Goal: Transaction & Acquisition: Purchase product/service

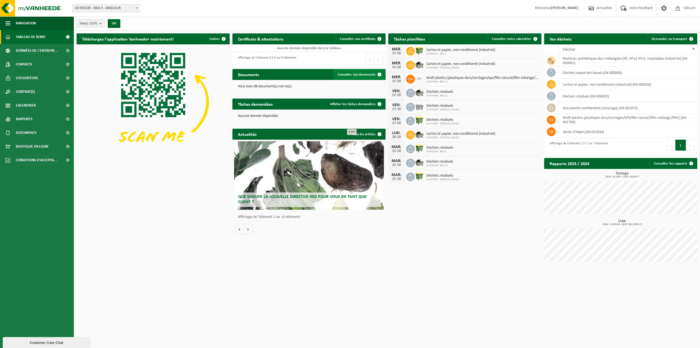
click at [353, 73] on span "Consulter vos documents" at bounding box center [357, 75] width 38 height 4
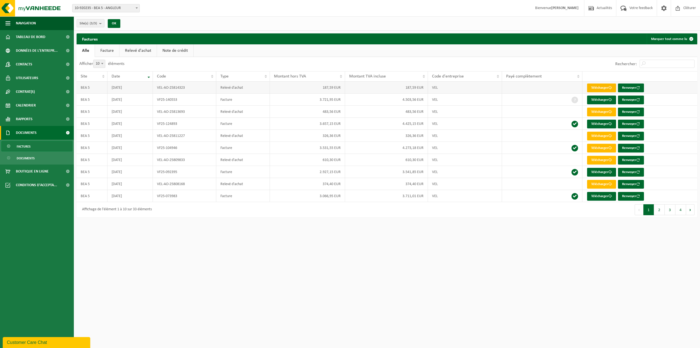
click at [599, 86] on link "Télécharger" at bounding box center [601, 87] width 29 height 9
click at [24, 118] on span "Rapports" at bounding box center [24, 119] width 17 height 14
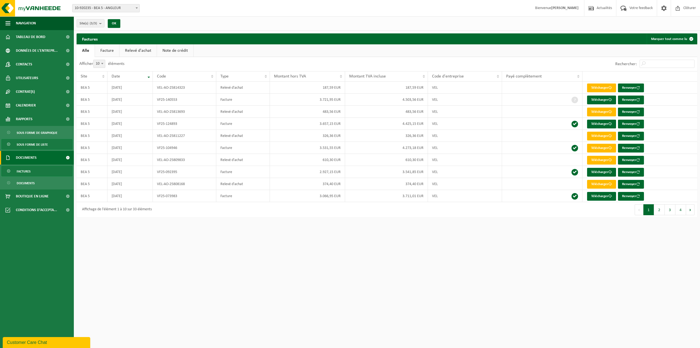
click at [29, 144] on span "Sous forme de liste" at bounding box center [32, 144] width 31 height 10
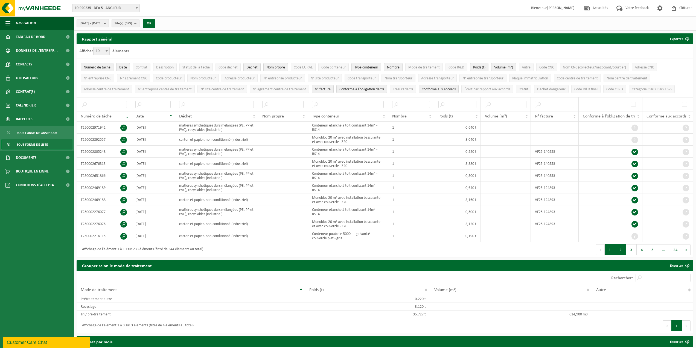
click at [621, 248] on button "2" at bounding box center [620, 249] width 11 height 11
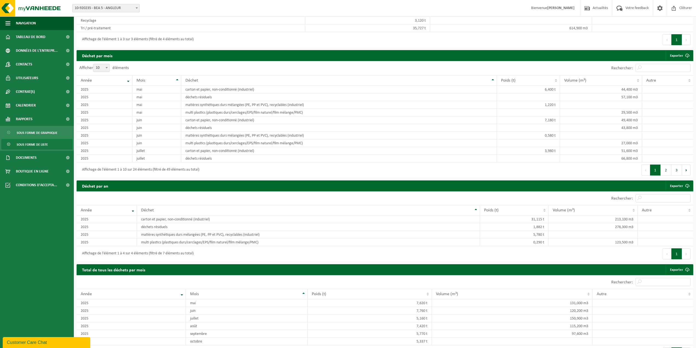
scroll to position [309, 0]
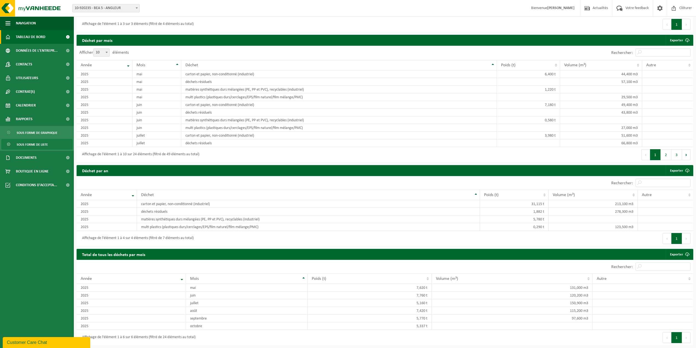
drag, startPoint x: 62, startPoint y: 84, endPoint x: 37, endPoint y: 36, distance: 54.2
click at [37, 36] on span "Tableau de bord" at bounding box center [31, 37] width 30 height 14
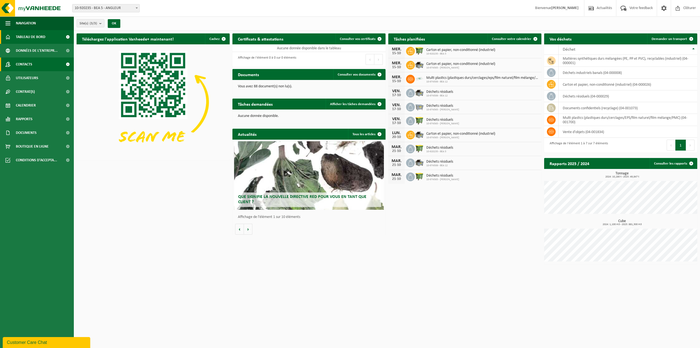
click at [28, 64] on span "Contacts" at bounding box center [24, 64] width 16 height 14
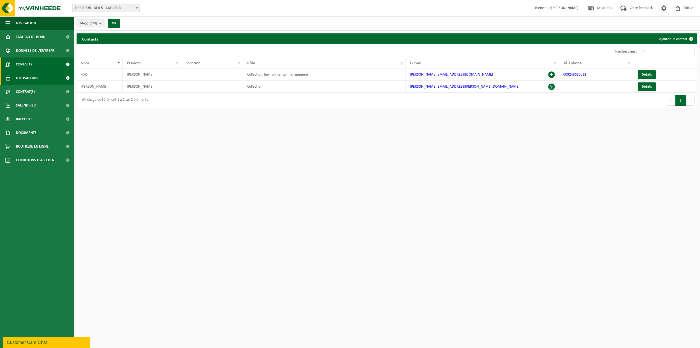
click at [26, 77] on span "Utilisateurs" at bounding box center [27, 78] width 22 height 14
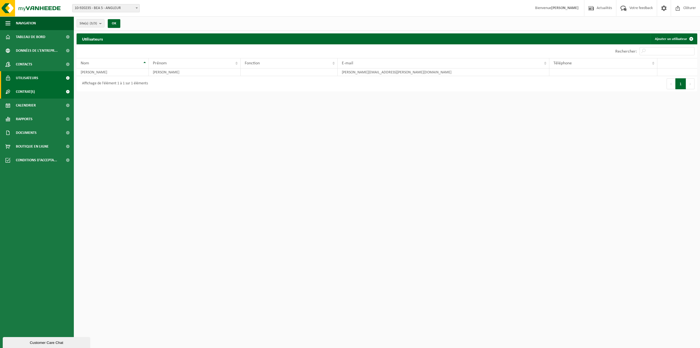
click at [26, 91] on span "Contrat(s)" at bounding box center [25, 92] width 19 height 14
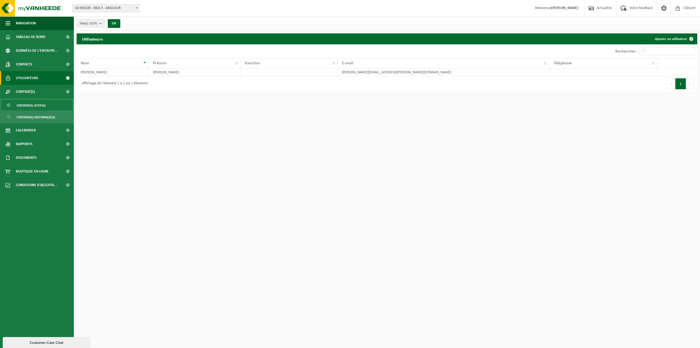
click at [28, 105] on span "Contrat(s) actif(s)" at bounding box center [31, 105] width 29 height 10
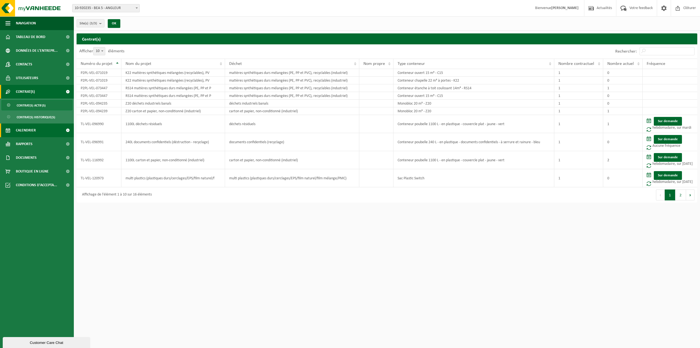
click at [25, 129] on span "Calendrier" at bounding box center [26, 130] width 20 height 14
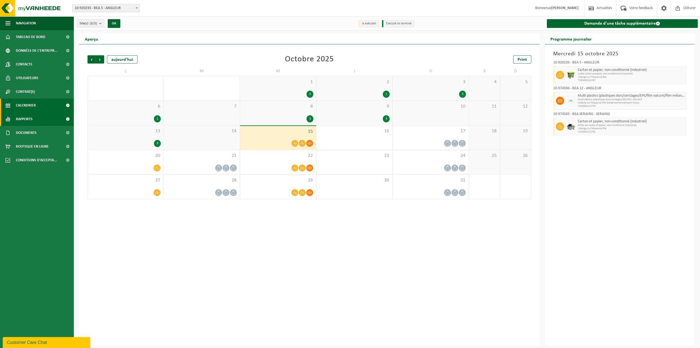
click at [28, 118] on span "Rapports" at bounding box center [24, 119] width 17 height 14
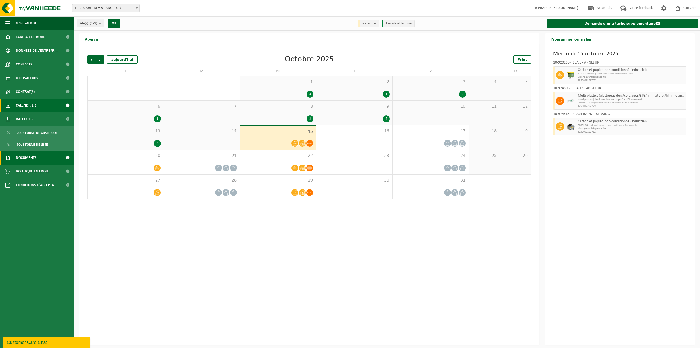
click at [32, 156] on span "Documents" at bounding box center [26, 158] width 21 height 14
click at [28, 195] on span "Boutique en ligne" at bounding box center [32, 196] width 33 height 14
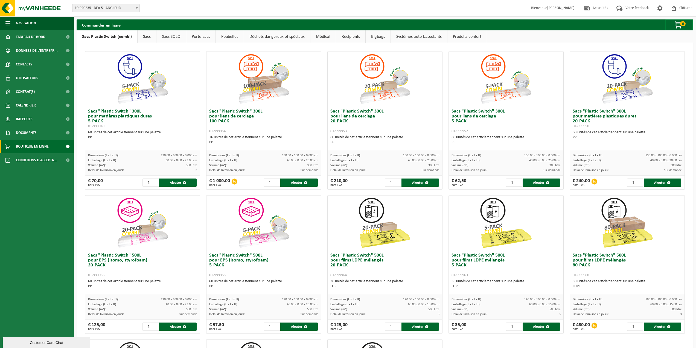
click at [200, 36] on link "Porte-sacs" at bounding box center [200, 36] width 29 height 13
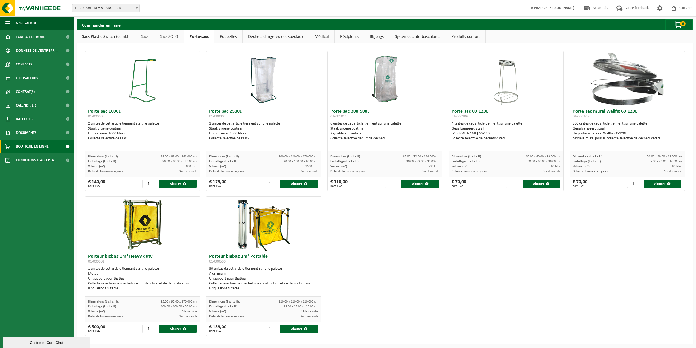
click at [267, 36] on link "Déchets dangereux et spéciaux" at bounding box center [276, 36] width 66 height 13
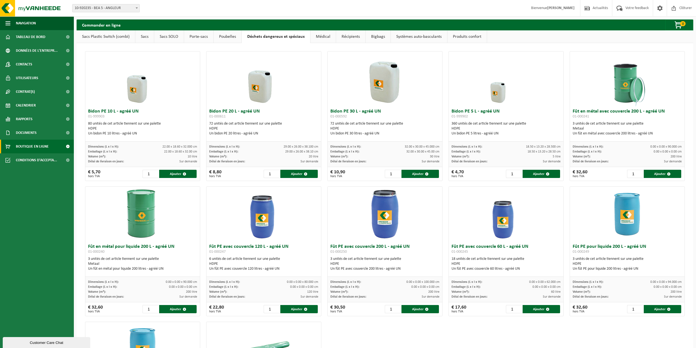
click at [347, 35] on link "Récipients" at bounding box center [350, 36] width 29 height 13
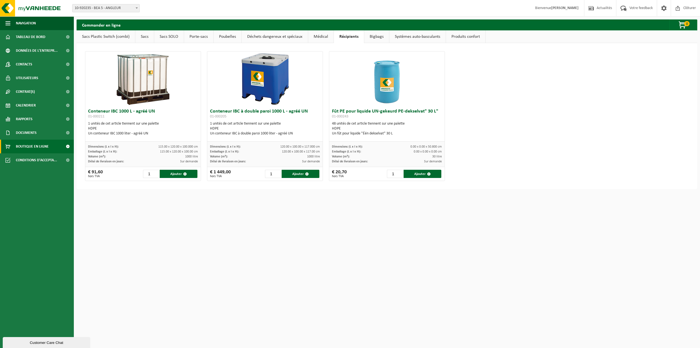
click at [373, 36] on link "Bigbags" at bounding box center [376, 36] width 25 height 13
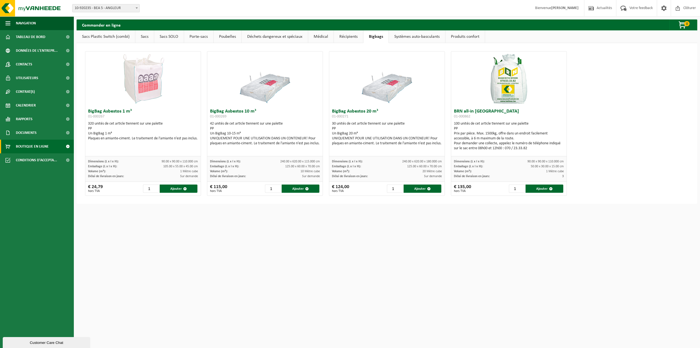
click at [412, 35] on link "Systèmes auto-basculants" at bounding box center [417, 36] width 56 height 13
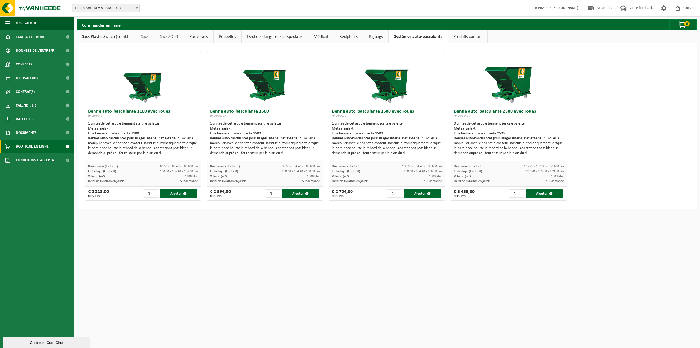
click at [464, 36] on link "Produits confort" at bounding box center [467, 36] width 39 height 13
